Goal: Transaction & Acquisition: Purchase product/service

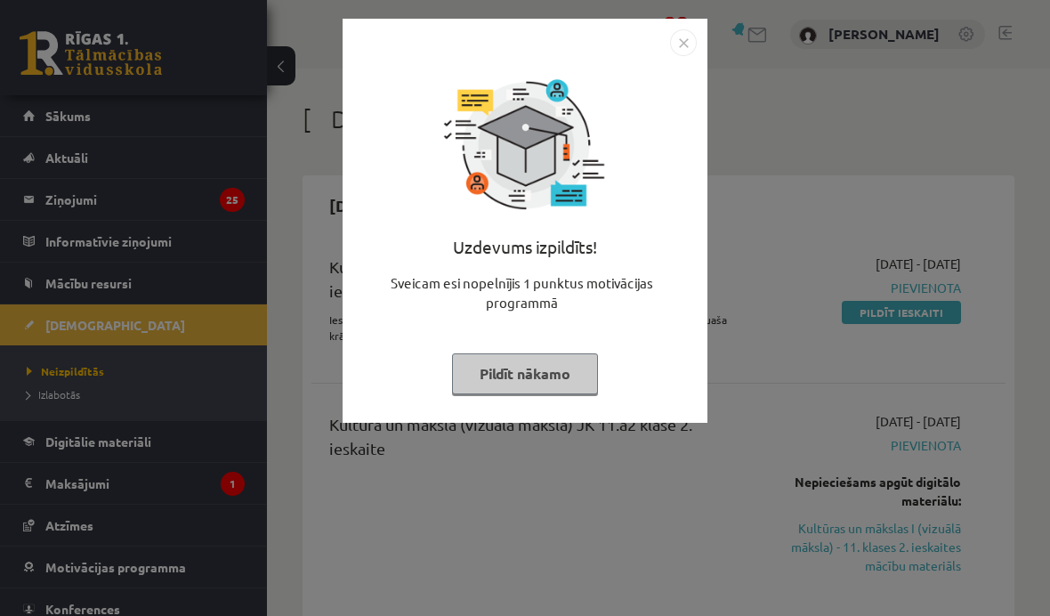
click at [547, 372] on button "Pildīt nākamo" at bounding box center [525, 373] width 146 height 41
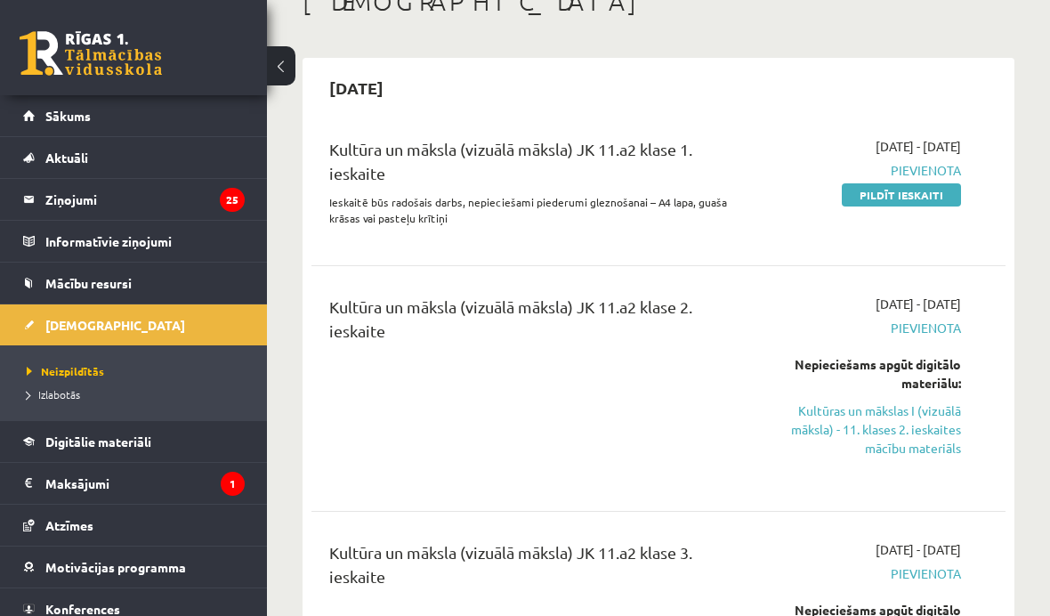
scroll to position [125, 0]
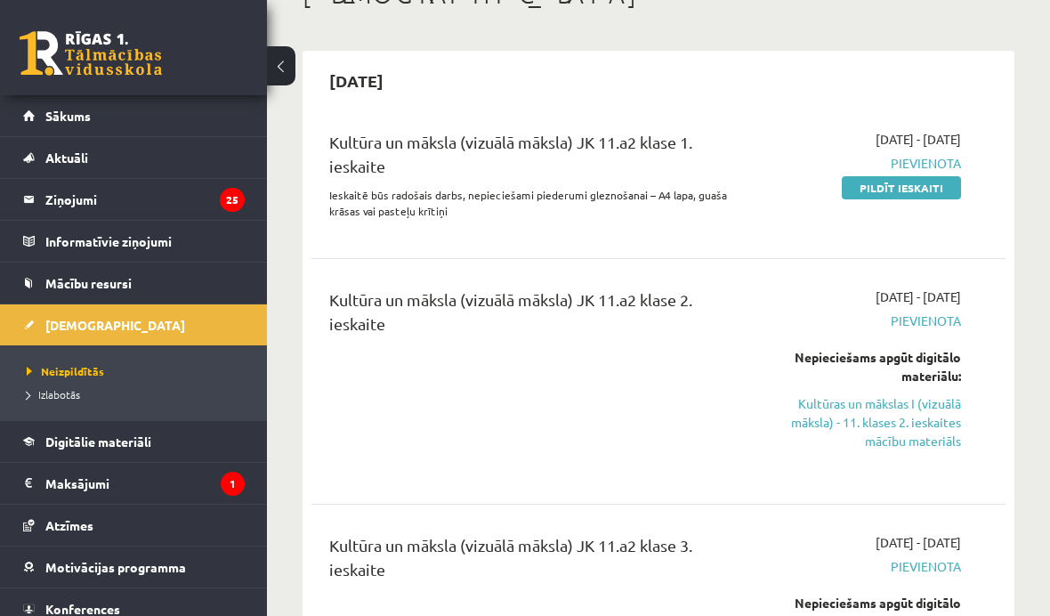
click at [85, 463] on legend "Maksājumi 1" at bounding box center [144, 483] width 199 height 41
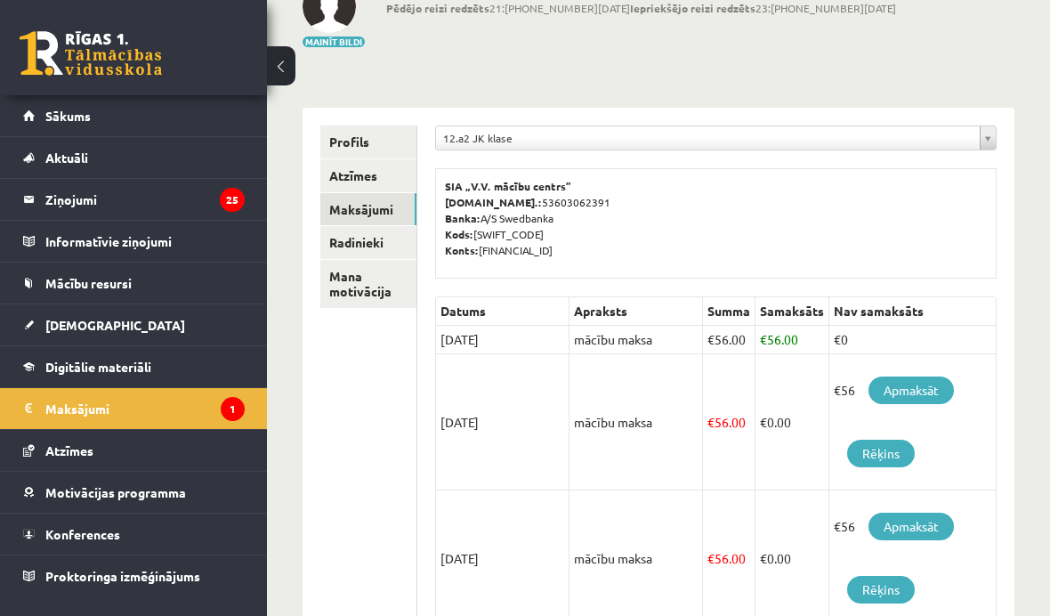
click at [917, 383] on link "Apmaksāt" at bounding box center [910, 390] width 85 height 28
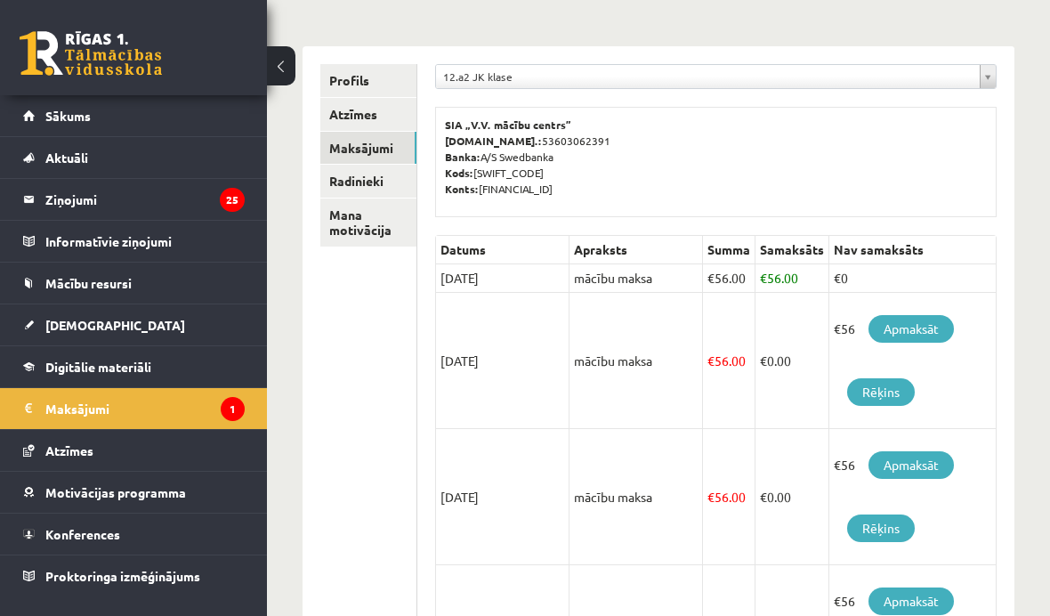
scroll to position [188, 0]
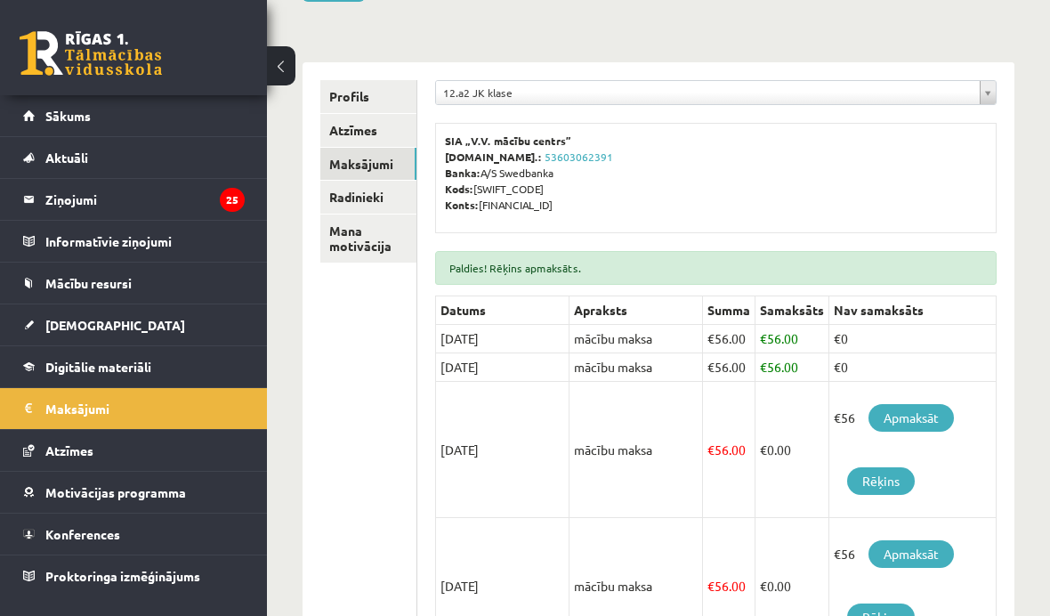
scroll to position [237, 0]
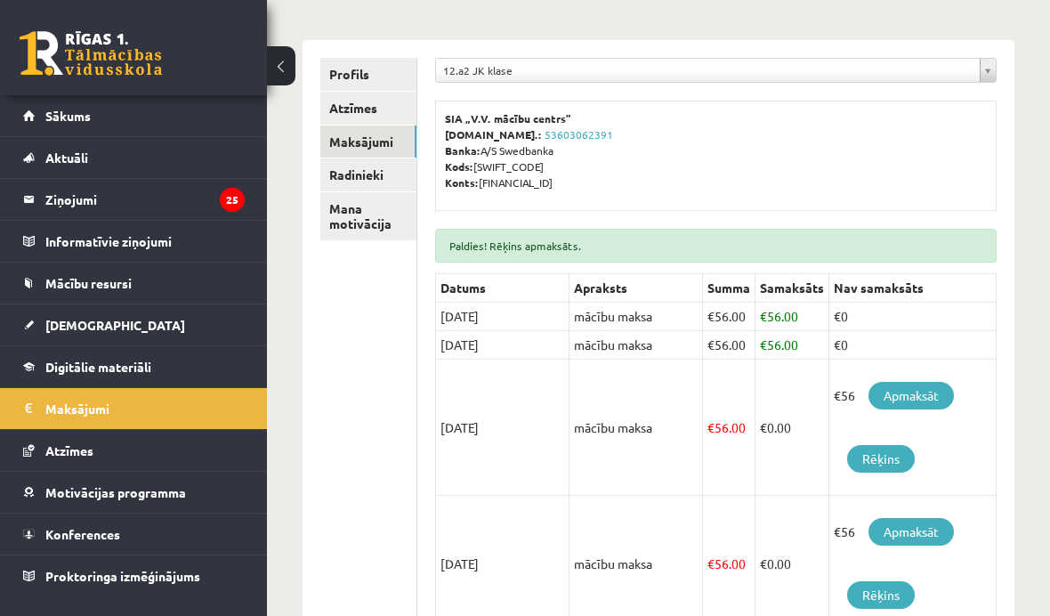
click at [917, 391] on link "Apmaksāt" at bounding box center [910, 396] width 85 height 28
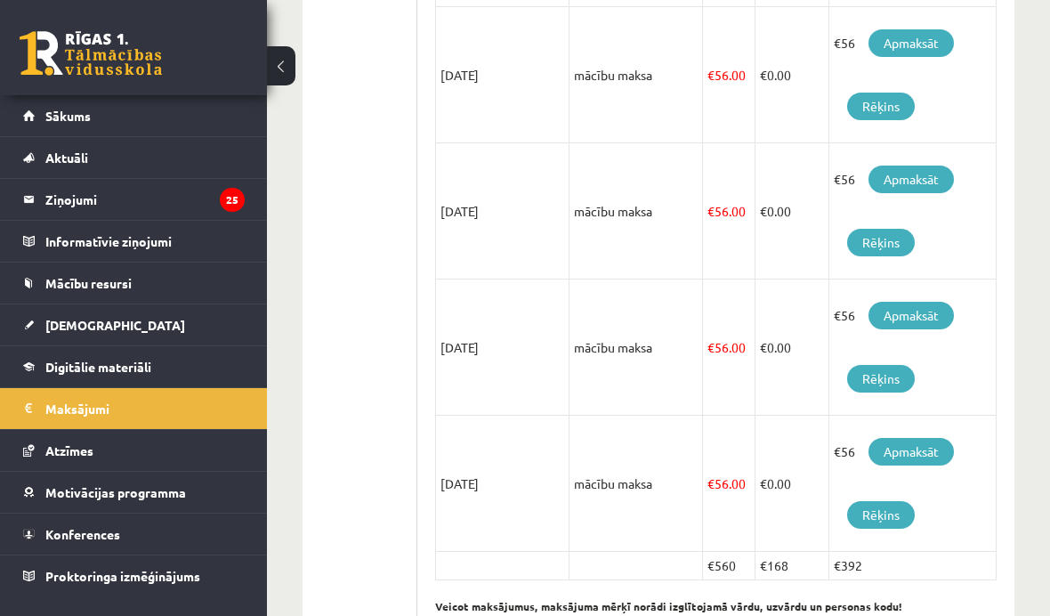
scroll to position [1025, 0]
